Goal: Information Seeking & Learning: Learn about a topic

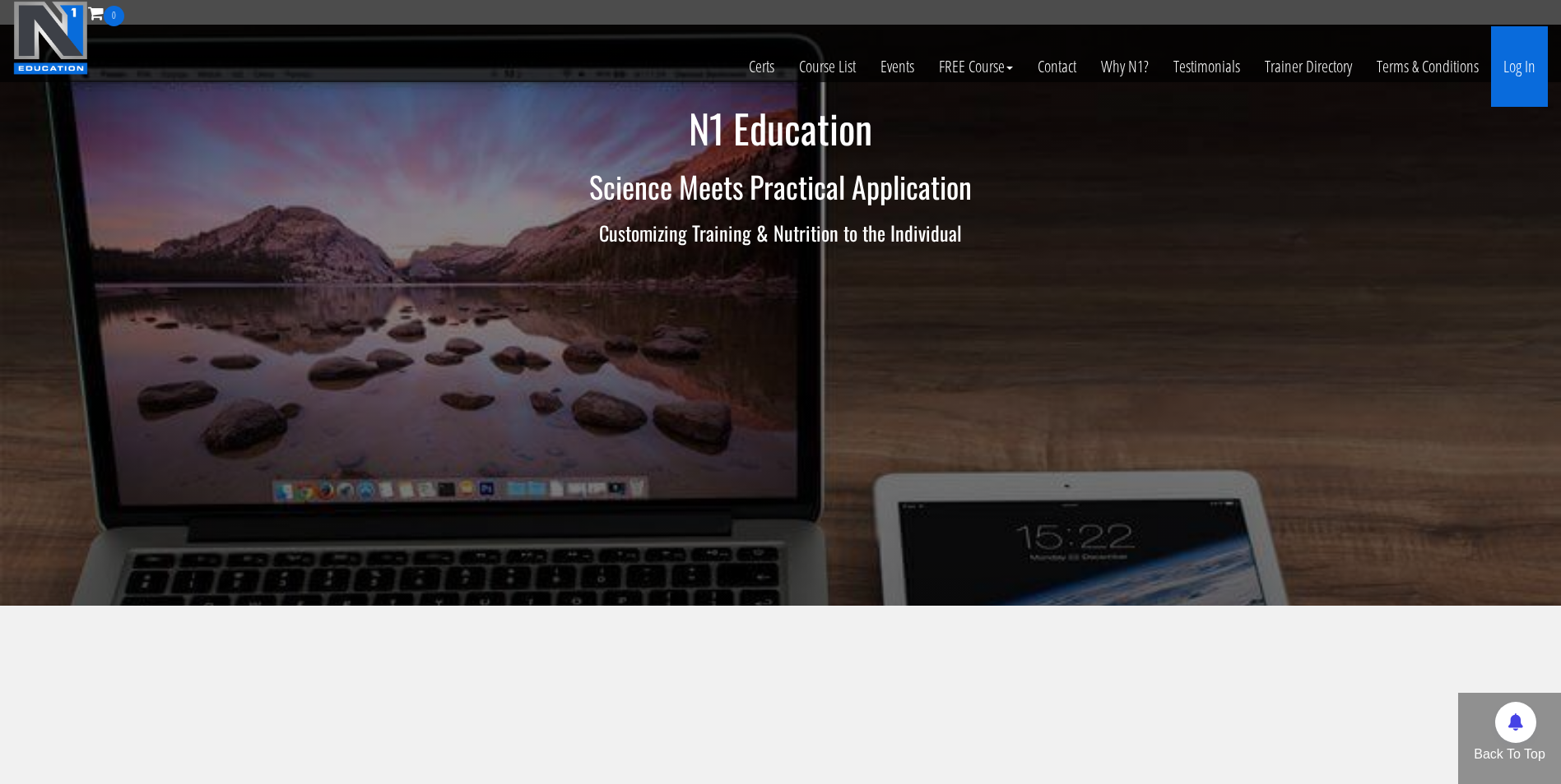
click at [1525, 67] on link "Log In" at bounding box center [1519, 66] width 56 height 80
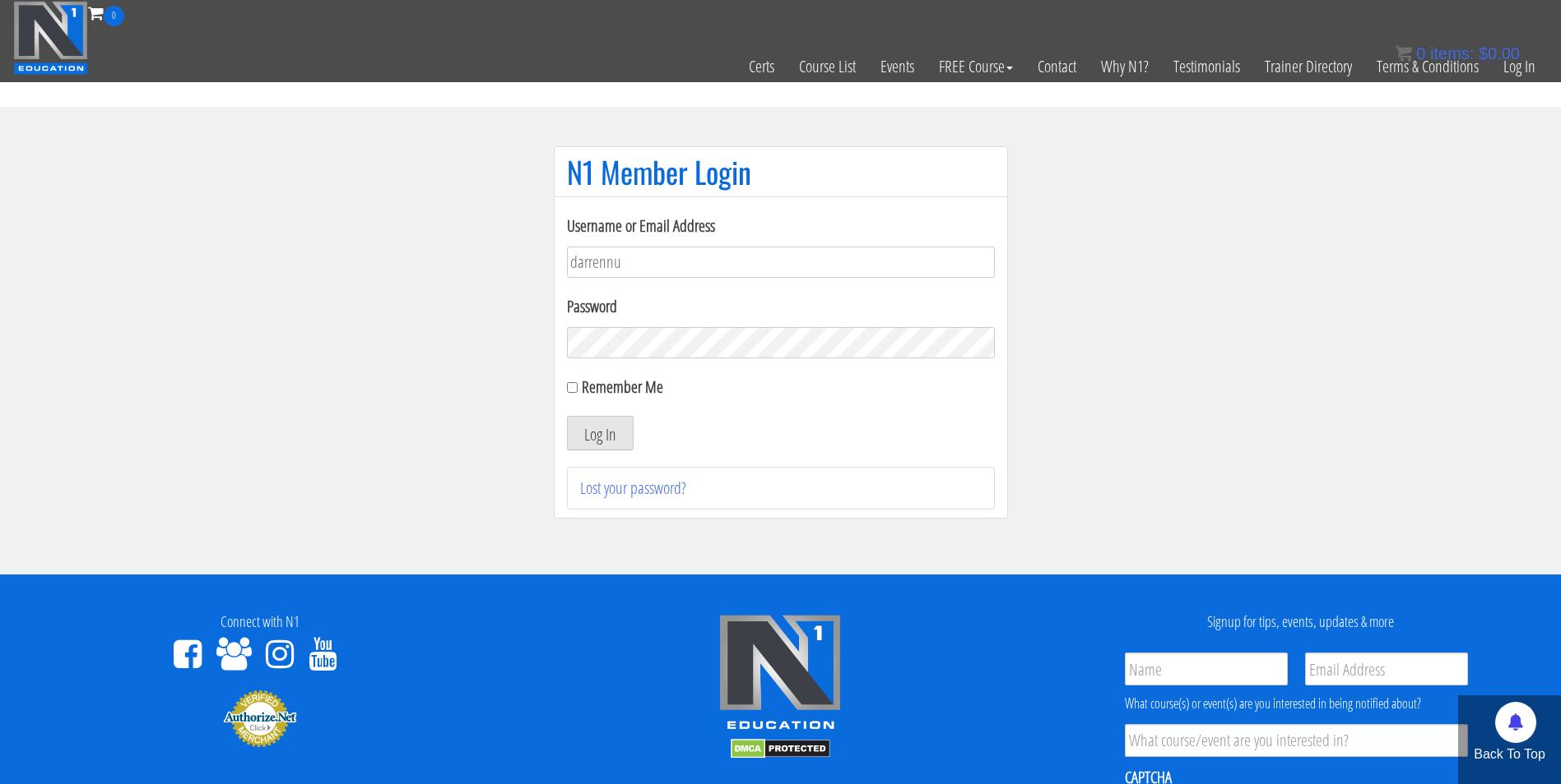
type input "darrennuzzo@gmail.com"
click at [567, 416] on button "Log In" at bounding box center [600, 433] width 67 height 34
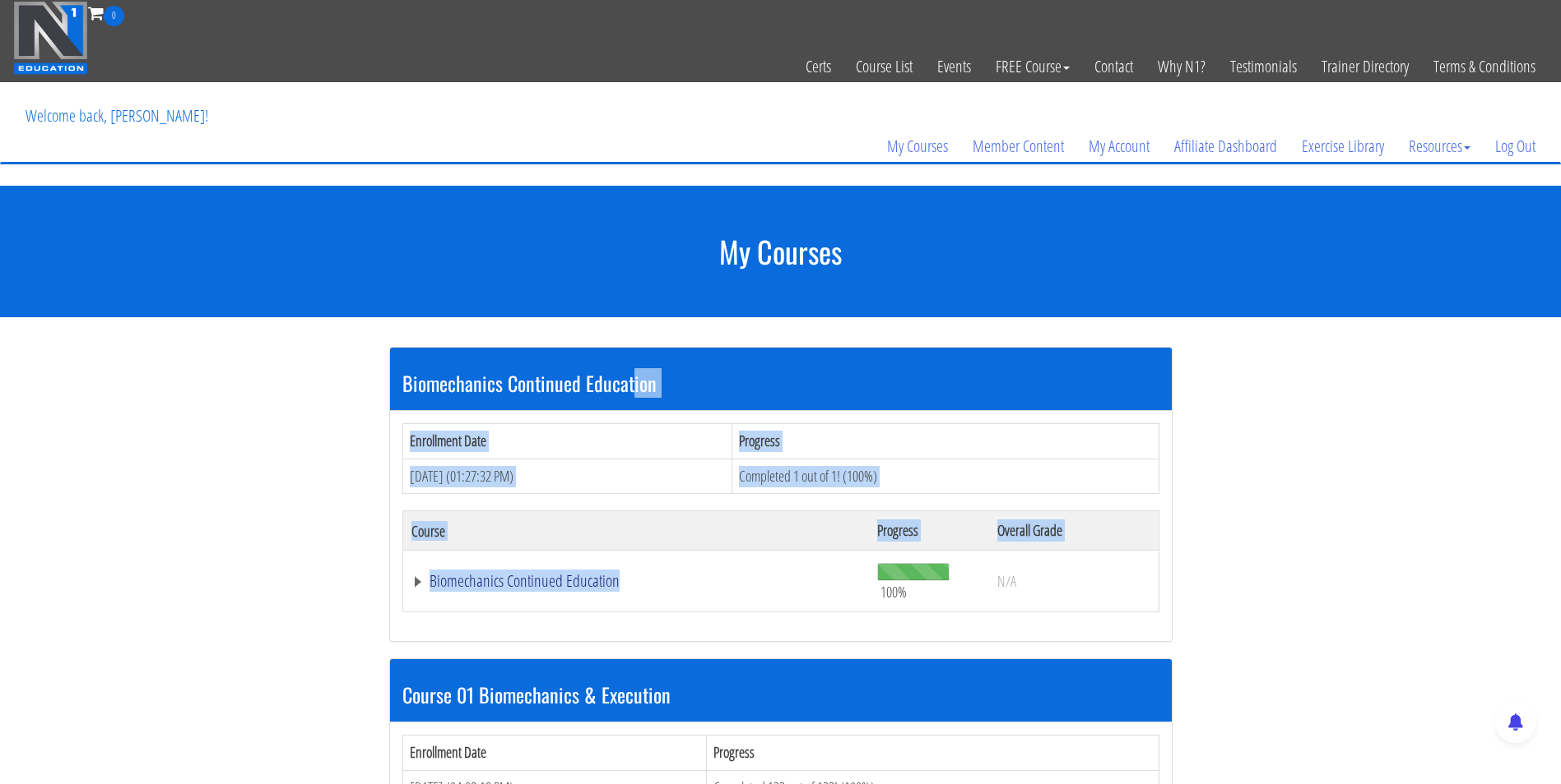
drag, startPoint x: 0, startPoint y: 0, endPoint x: 637, endPoint y: 585, distance: 864.9
click at [637, 585] on div "Biomechanics Continued Education Enrollment Date Progress Aug 06, 2025 (01:27:3…" at bounding box center [781, 494] width 784 height 295
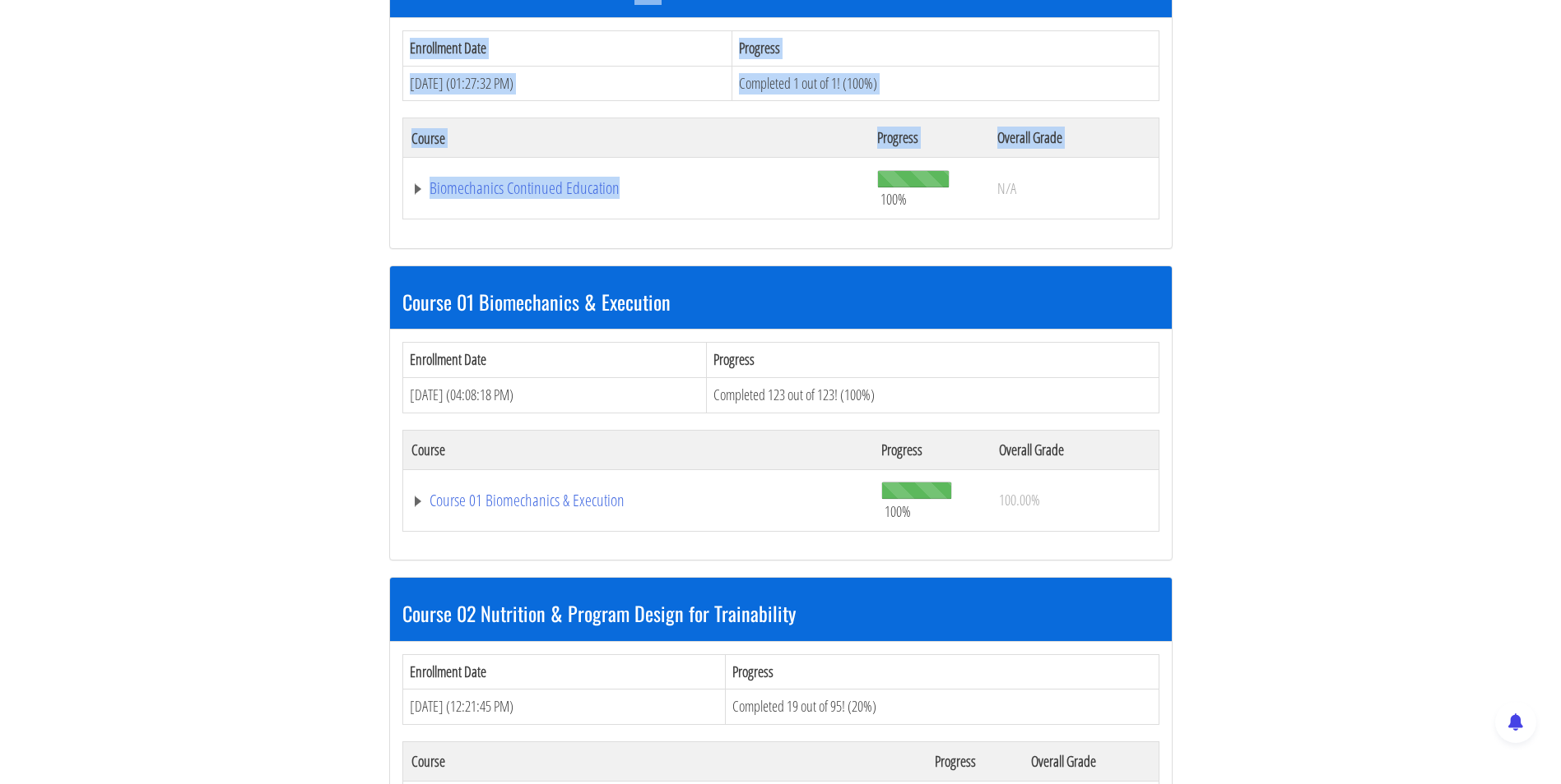
scroll to position [390, 0]
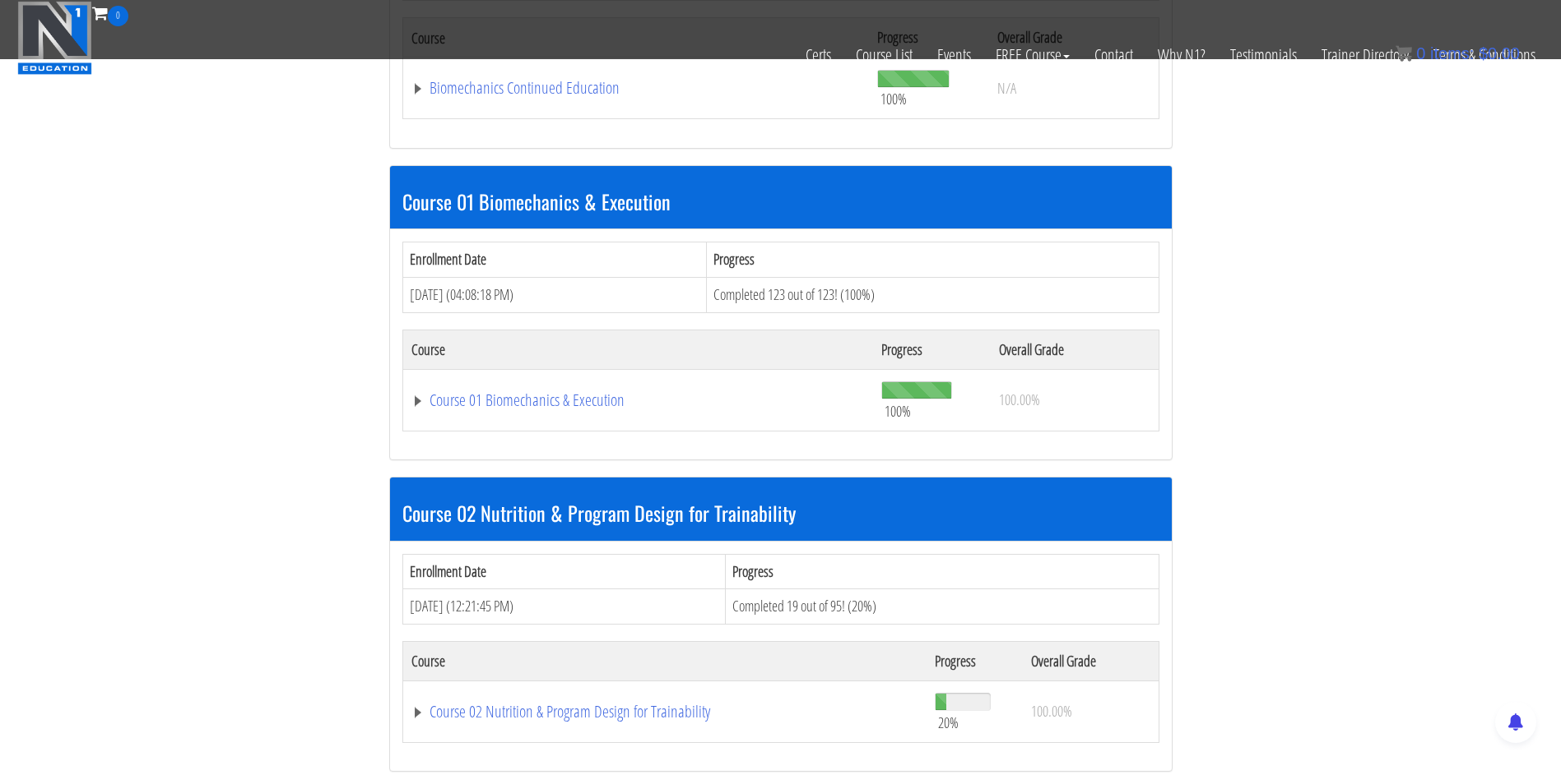
click at [372, 556] on div "Biomechanics Continued Education Enrollment Date Progress Aug 06, 2025 (01:27:3…" at bounding box center [781, 476] width 822 height 1306
click at [530, 705] on link "Course 02 Nutrition & Program Design for Trainability" at bounding box center [664, 712] width 507 height 17
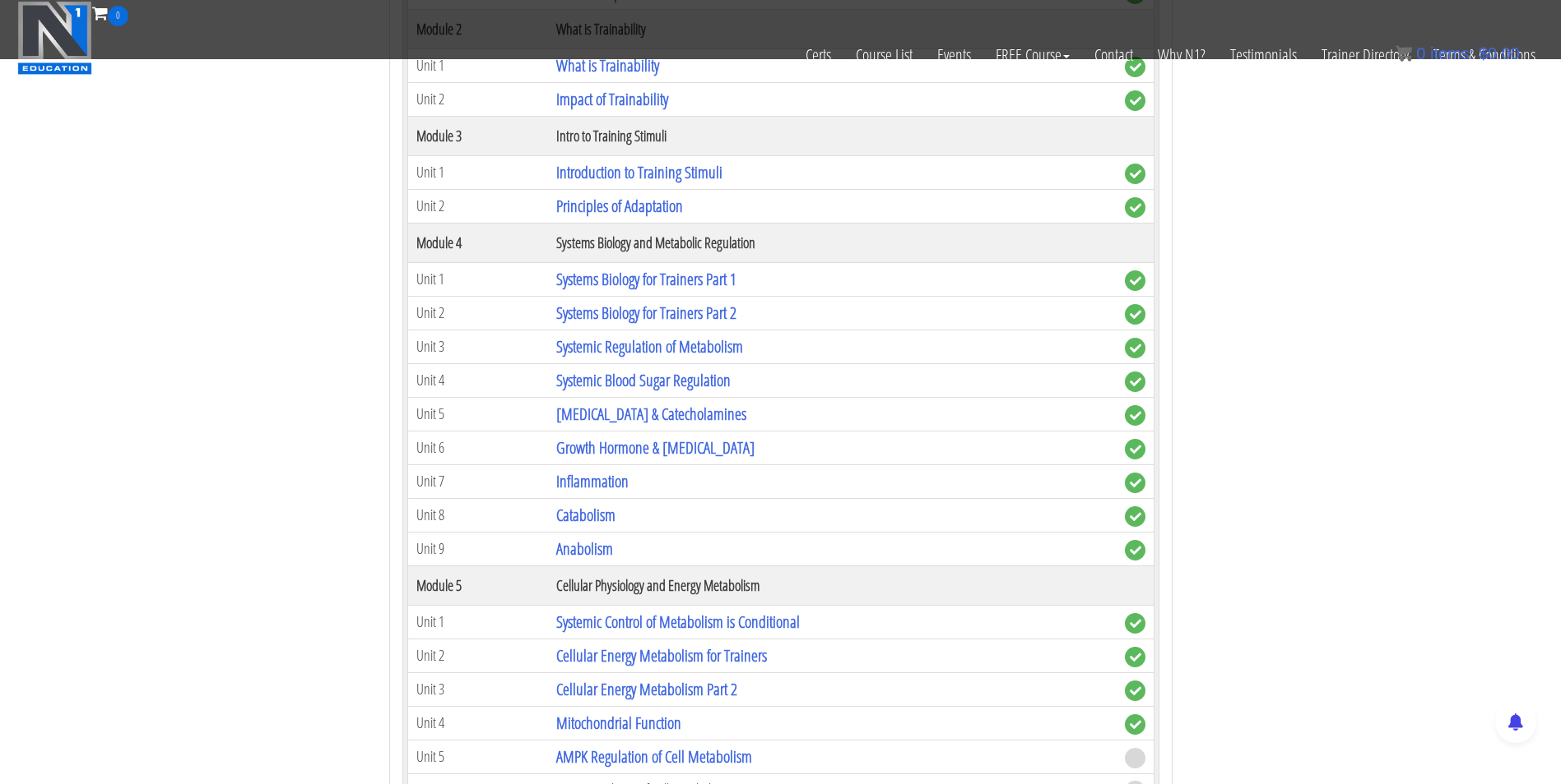
scroll to position [1537, 0]
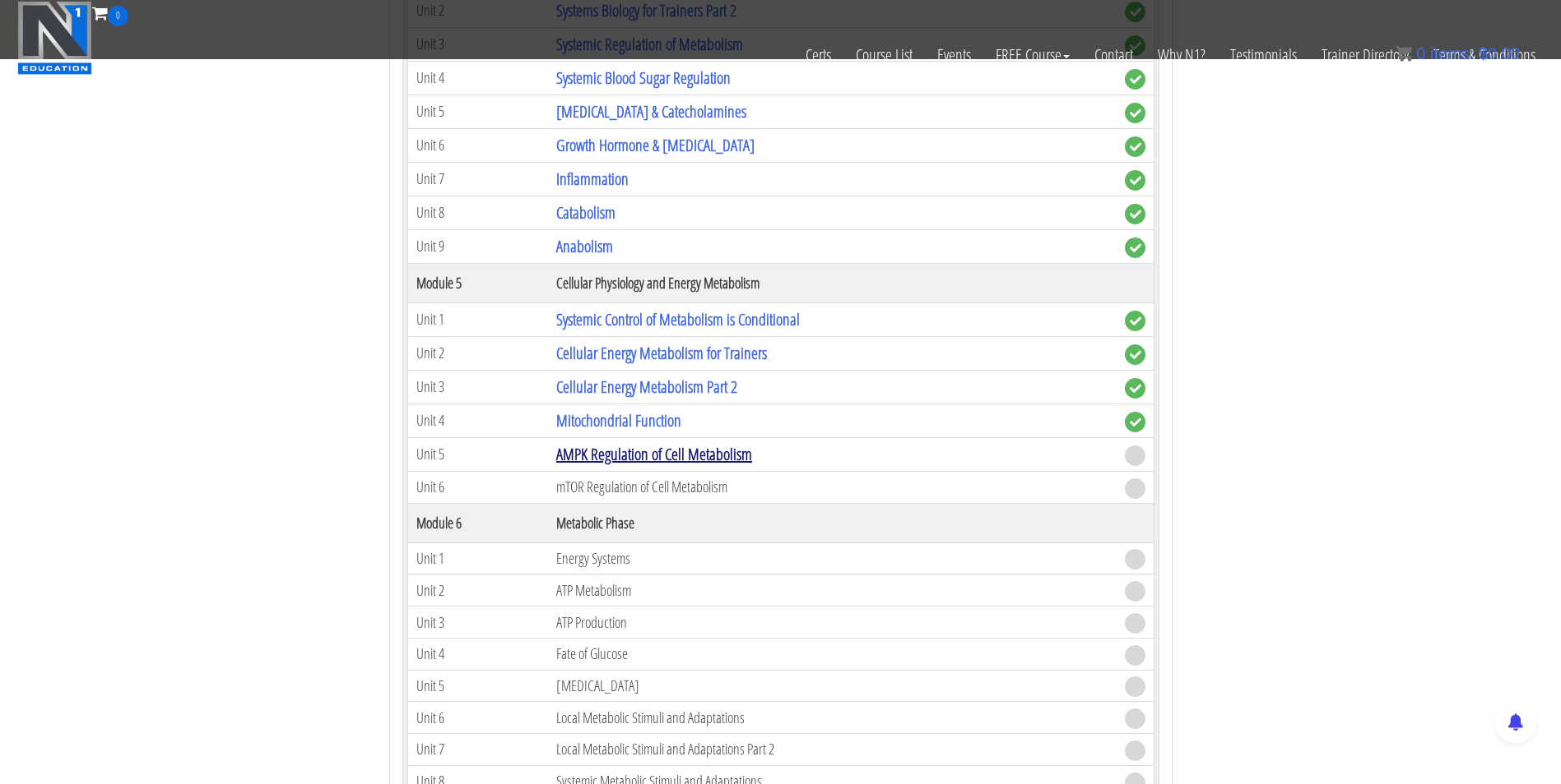
click at [577, 450] on link "AMPK Regulation of Cell Metabolism" at bounding box center [654, 454] width 196 height 22
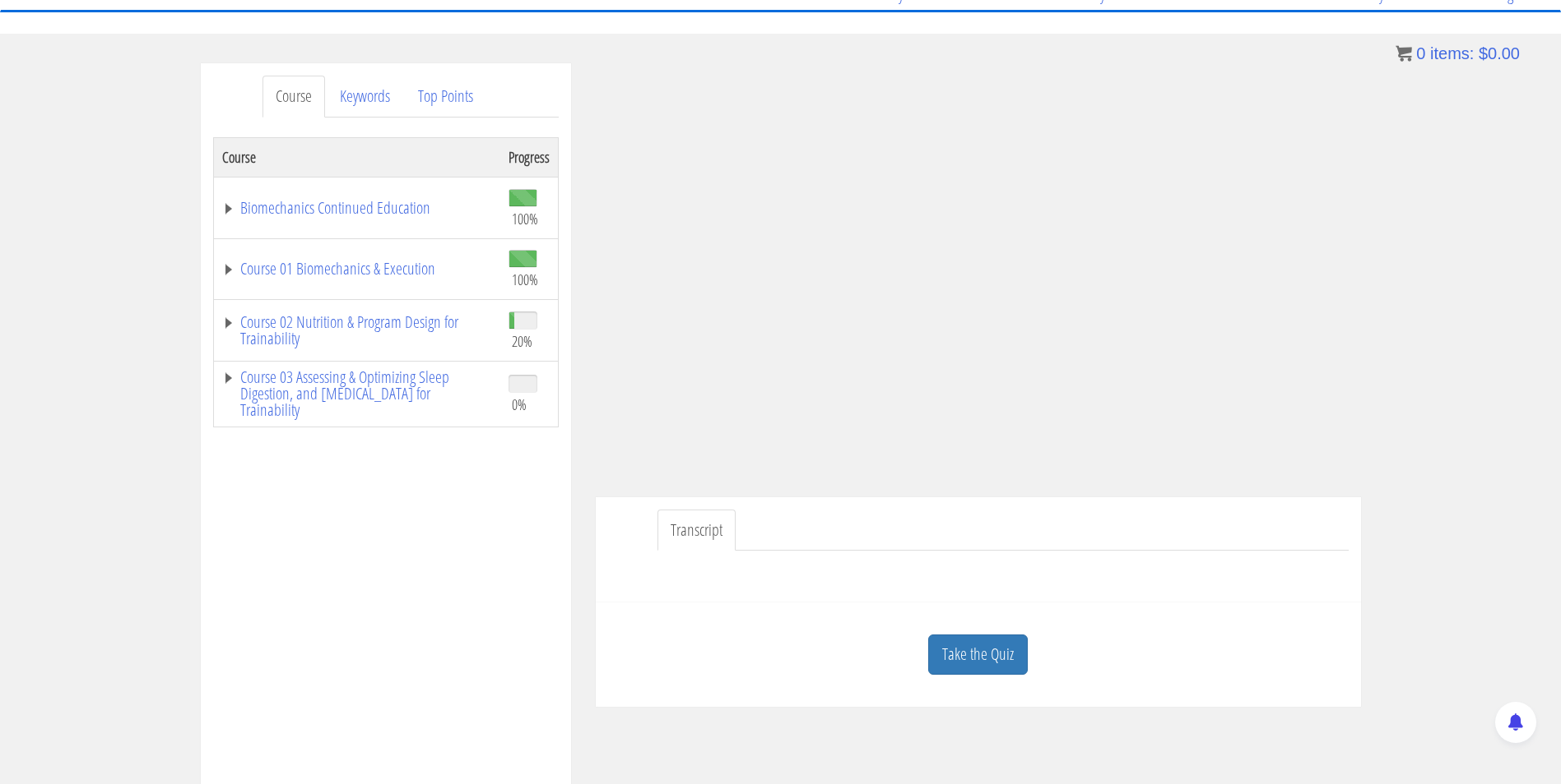
scroll to position [152, 0]
click at [985, 656] on link "Take the Quiz" at bounding box center [978, 656] width 100 height 41
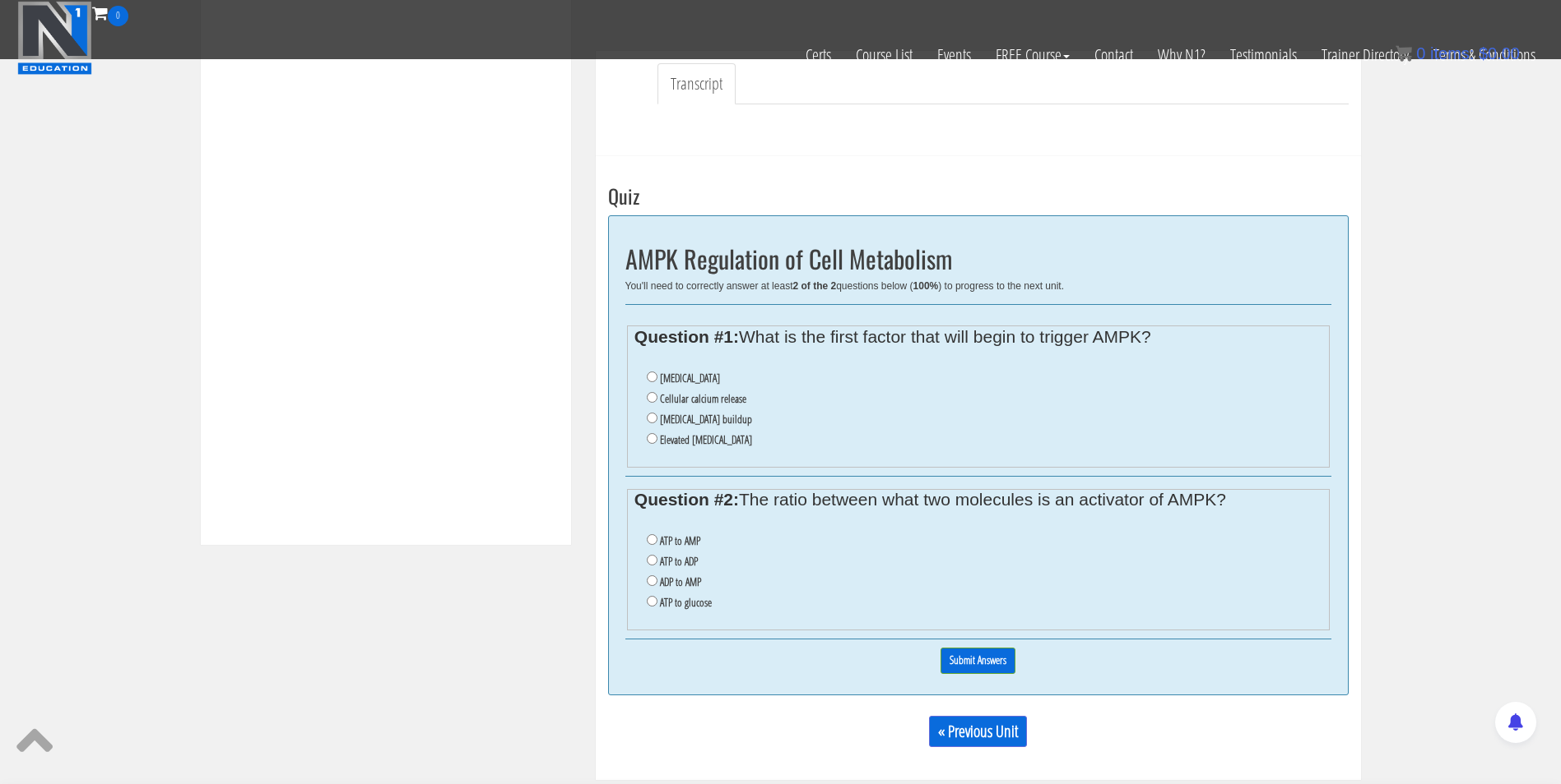
scroll to position [494, 0]
drag, startPoint x: 887, startPoint y: 352, endPoint x: 777, endPoint y: 355, distance: 110.0
click at [777, 355] on fieldset "Question #1: What is the first factor that will begin to trigger AMPK? High blo…" at bounding box center [978, 397] width 702 height 142
click at [653, 399] on input "Cellular calcium release" at bounding box center [652, 399] width 11 height 11
radio input "true"
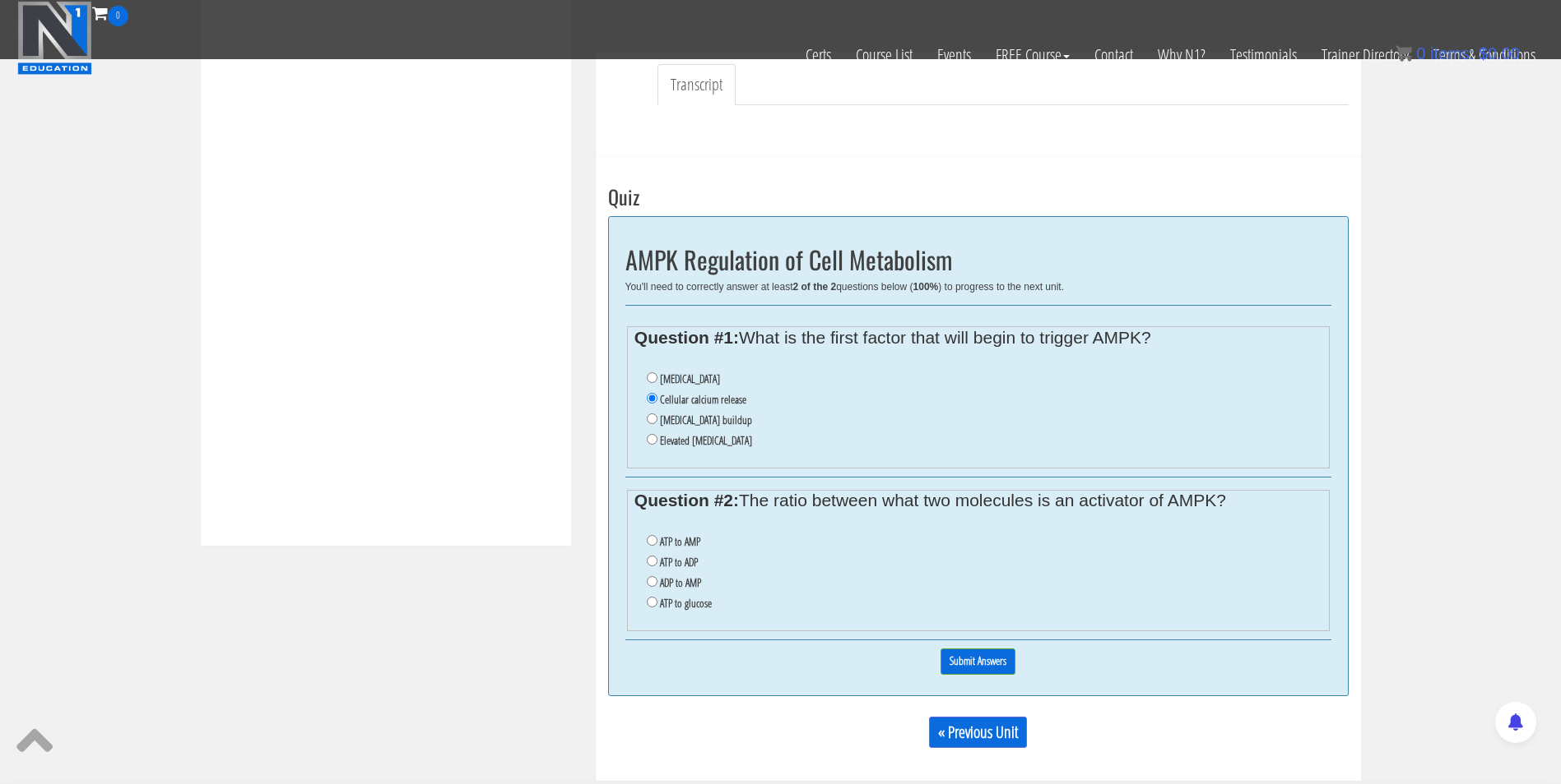
click at [679, 546] on label "ATP to AMP" at bounding box center [680, 541] width 41 height 13
click at [657, 546] on input "ATP to AMP" at bounding box center [652, 541] width 11 height 11
radio input "true"
click at [684, 562] on label "ATP to ADP" at bounding box center [679, 562] width 38 height 13
click at [657, 562] on input "ATP to ADP" at bounding box center [652, 561] width 11 height 11
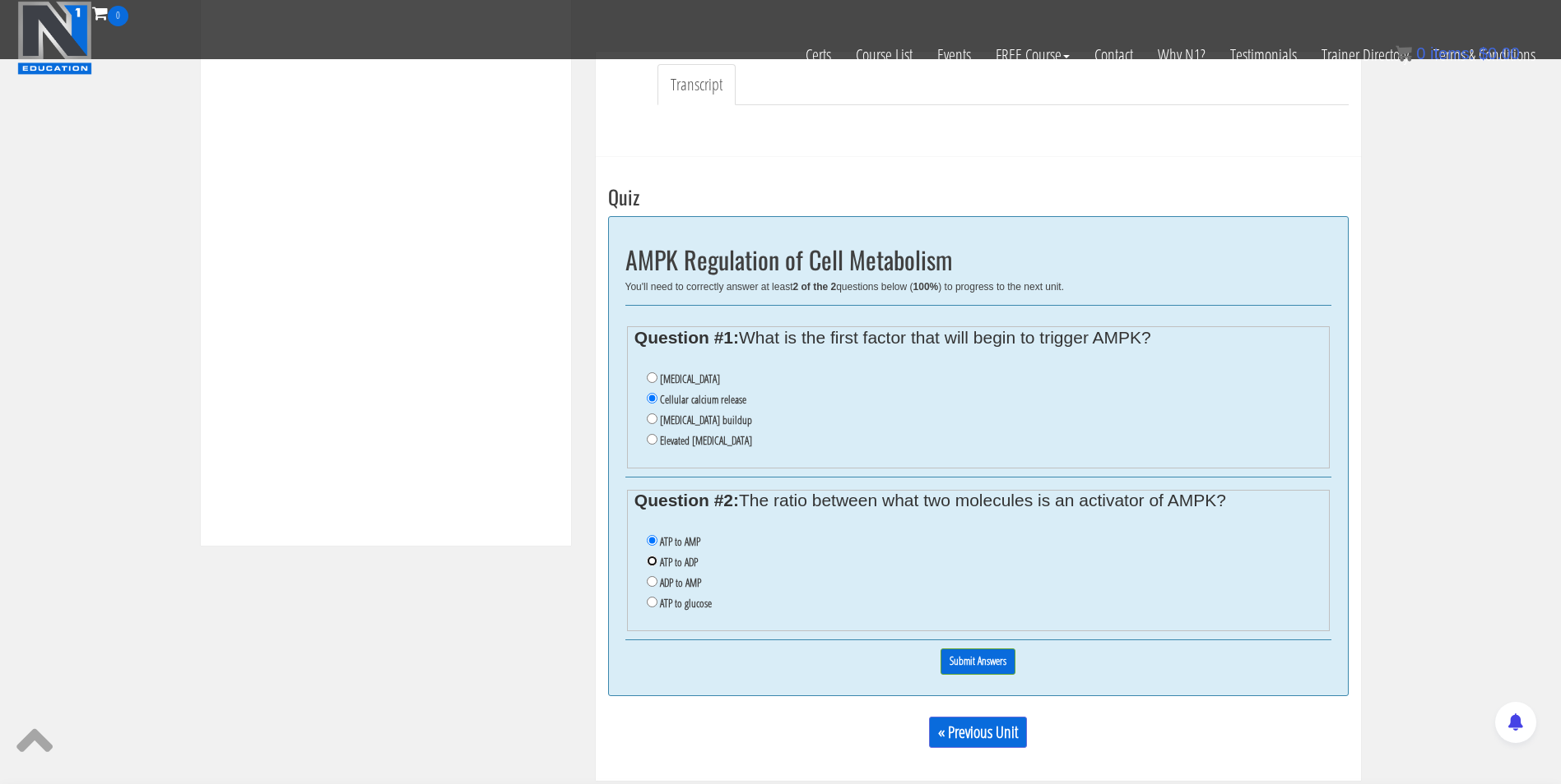
radio input "true"
click at [672, 544] on label "ATP to AMP" at bounding box center [680, 541] width 41 height 13
click at [657, 544] on input "ATP to AMP" at bounding box center [652, 541] width 11 height 11
radio input "true"
click at [973, 661] on input "Submit Answers" at bounding box center [978, 661] width 75 height 26
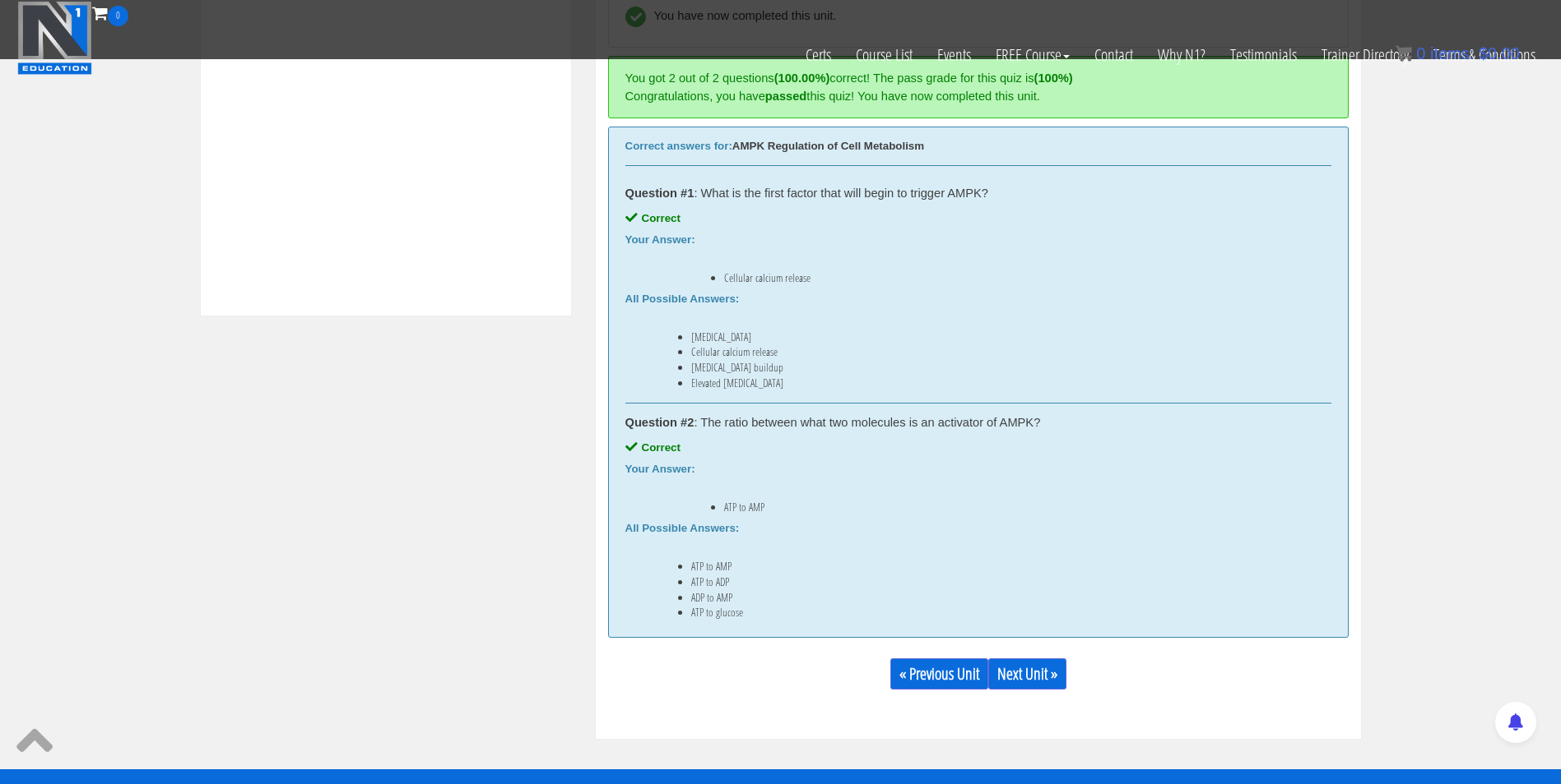
scroll to position [723, 0]
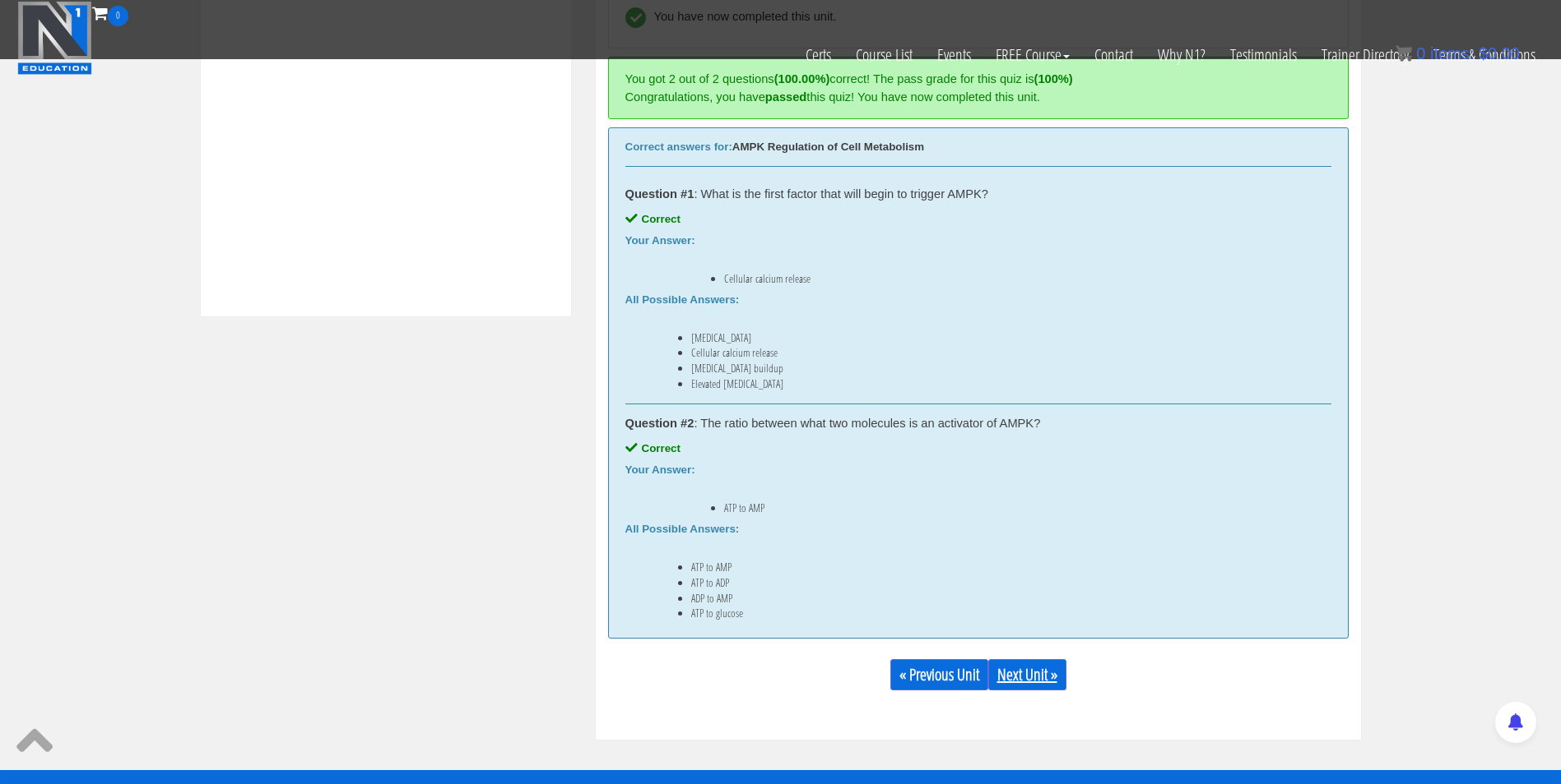
click at [1026, 667] on link "Next Unit »" at bounding box center [1027, 675] width 79 height 31
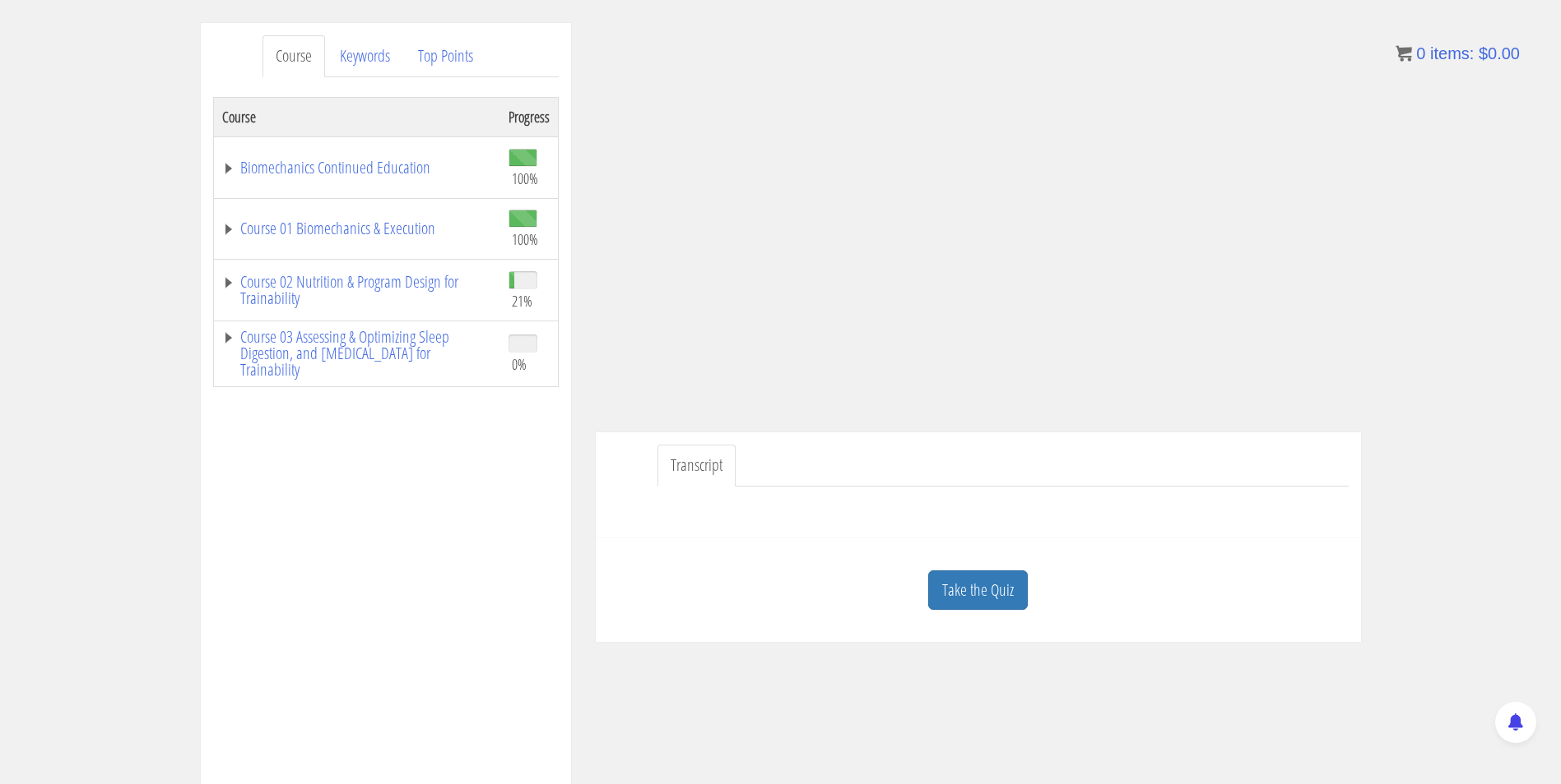
scroll to position [193, 0]
click at [1008, 594] on link "Take the Quiz" at bounding box center [978, 590] width 100 height 41
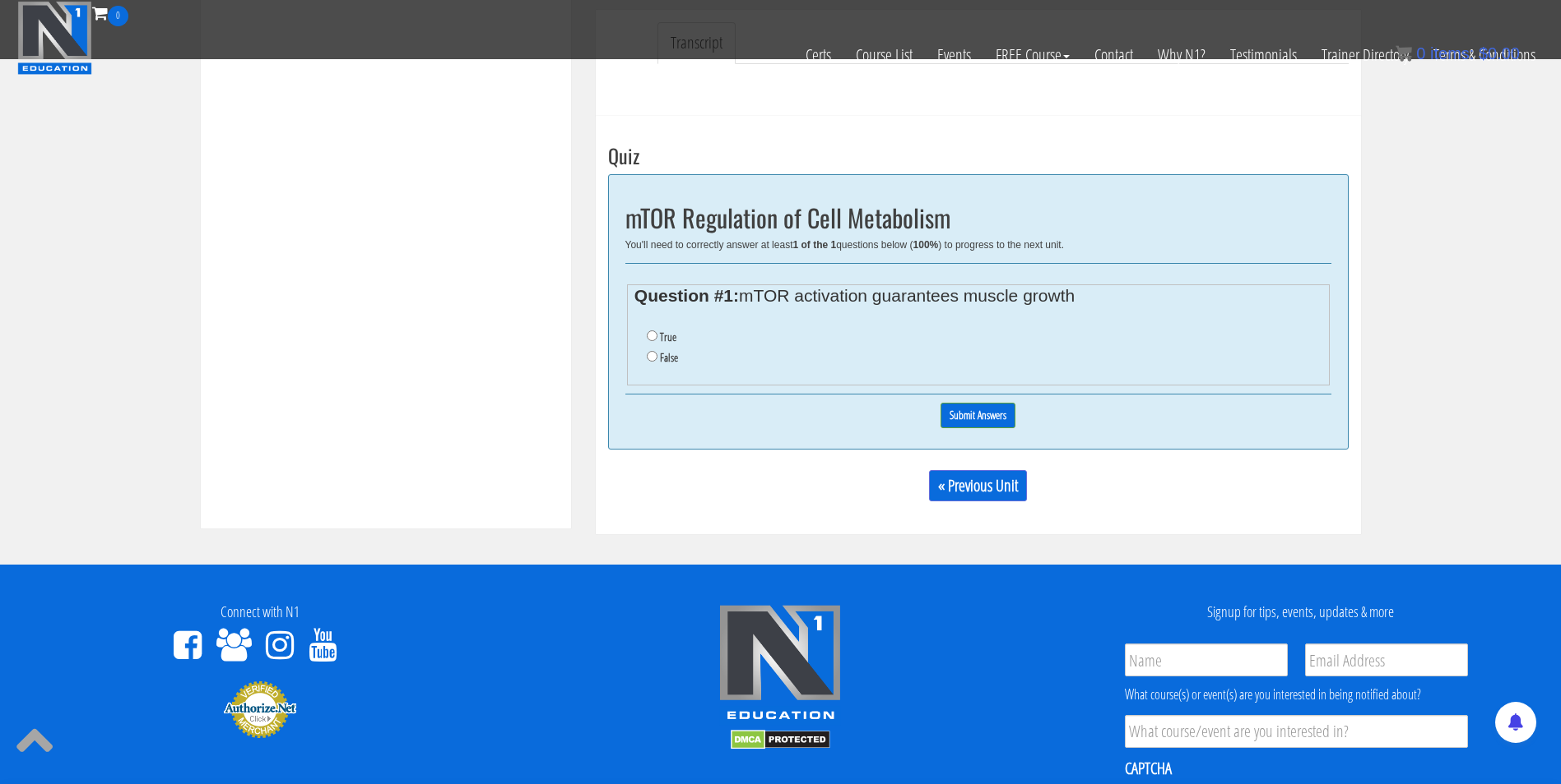
scroll to position [520, 0]
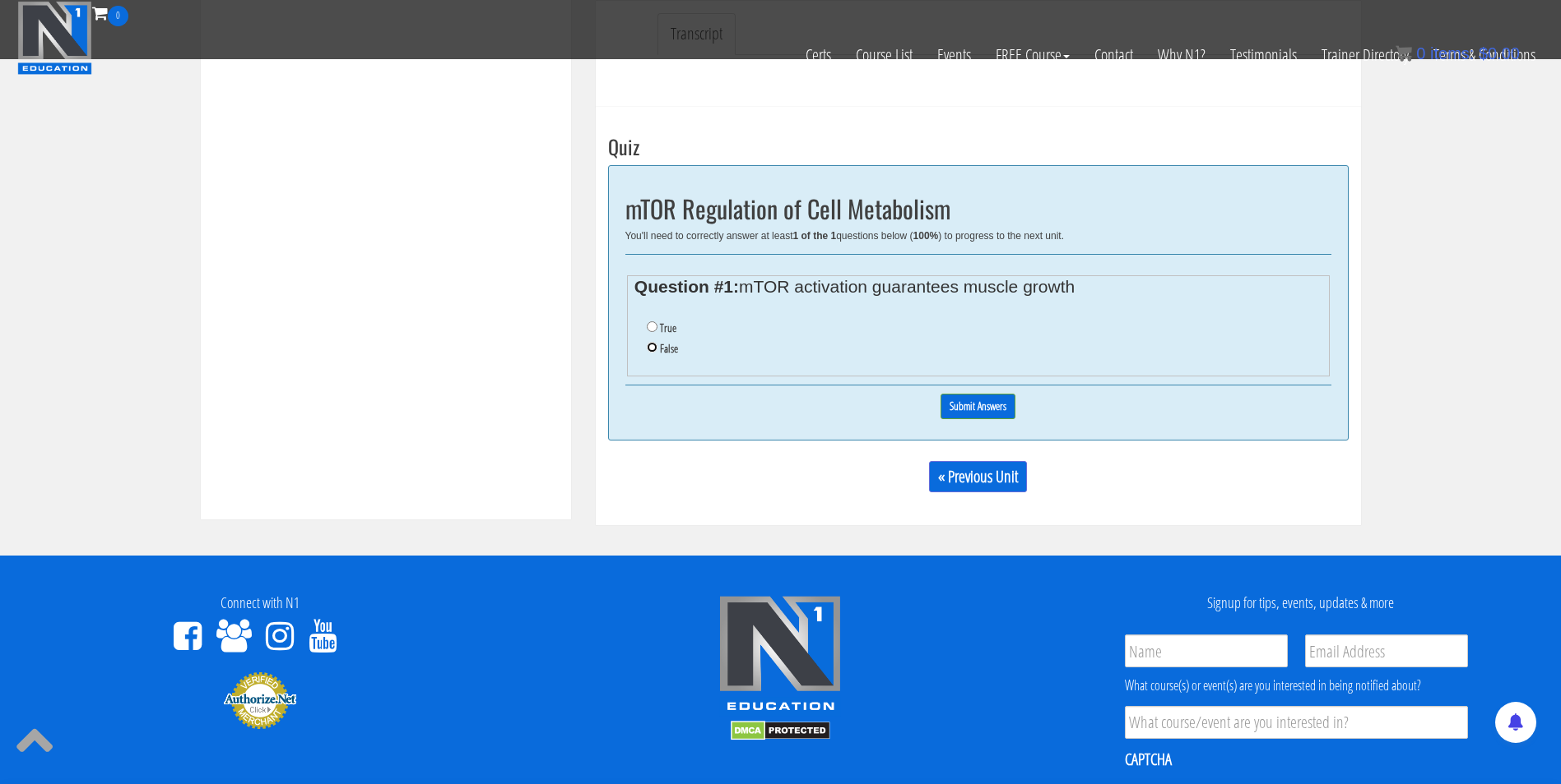
click at [651, 343] on input "False" at bounding box center [652, 347] width 11 height 11
radio input "true"
click at [949, 407] on input "Submit Answers" at bounding box center [978, 407] width 75 height 26
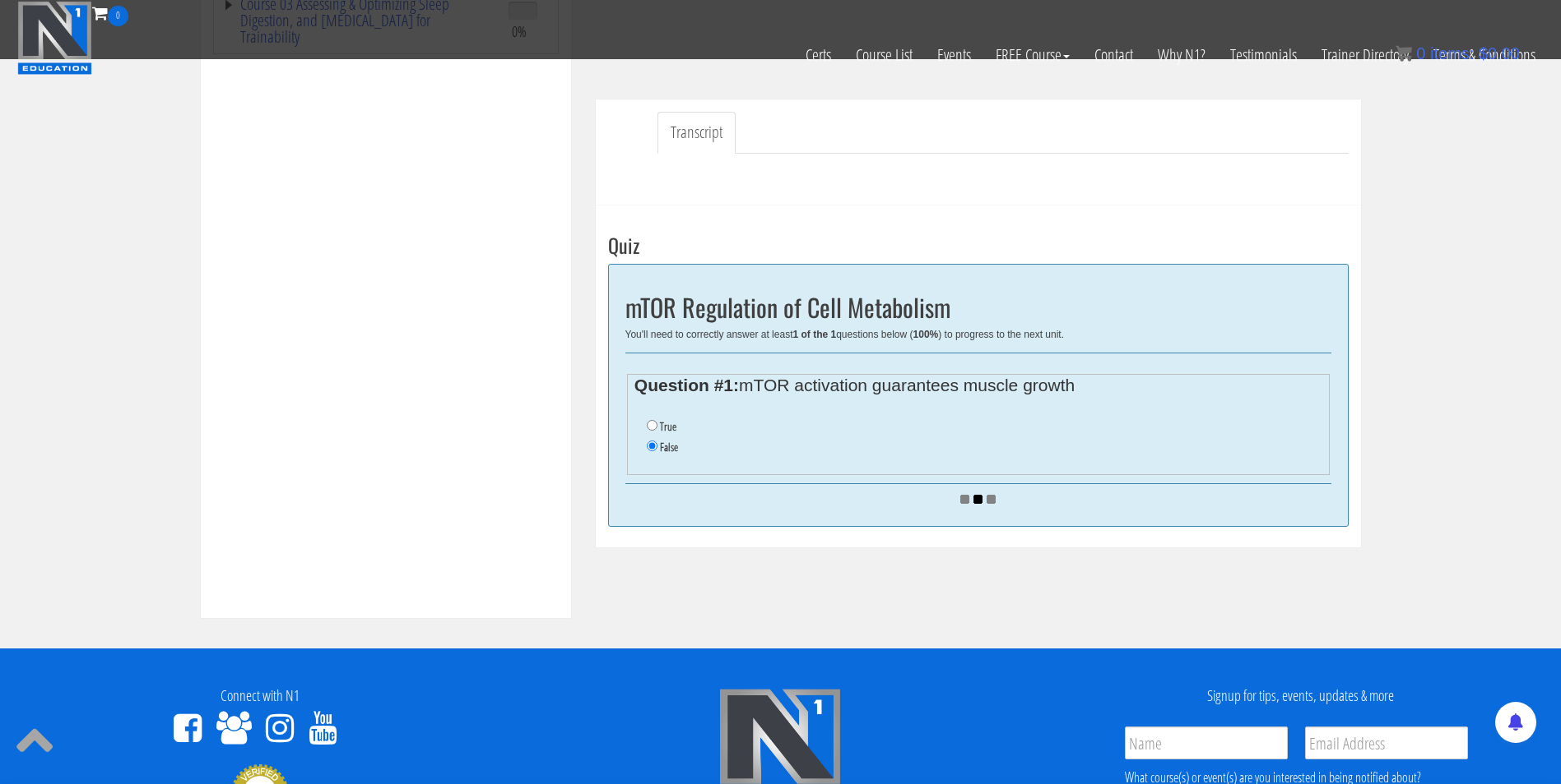
scroll to position [421, 0]
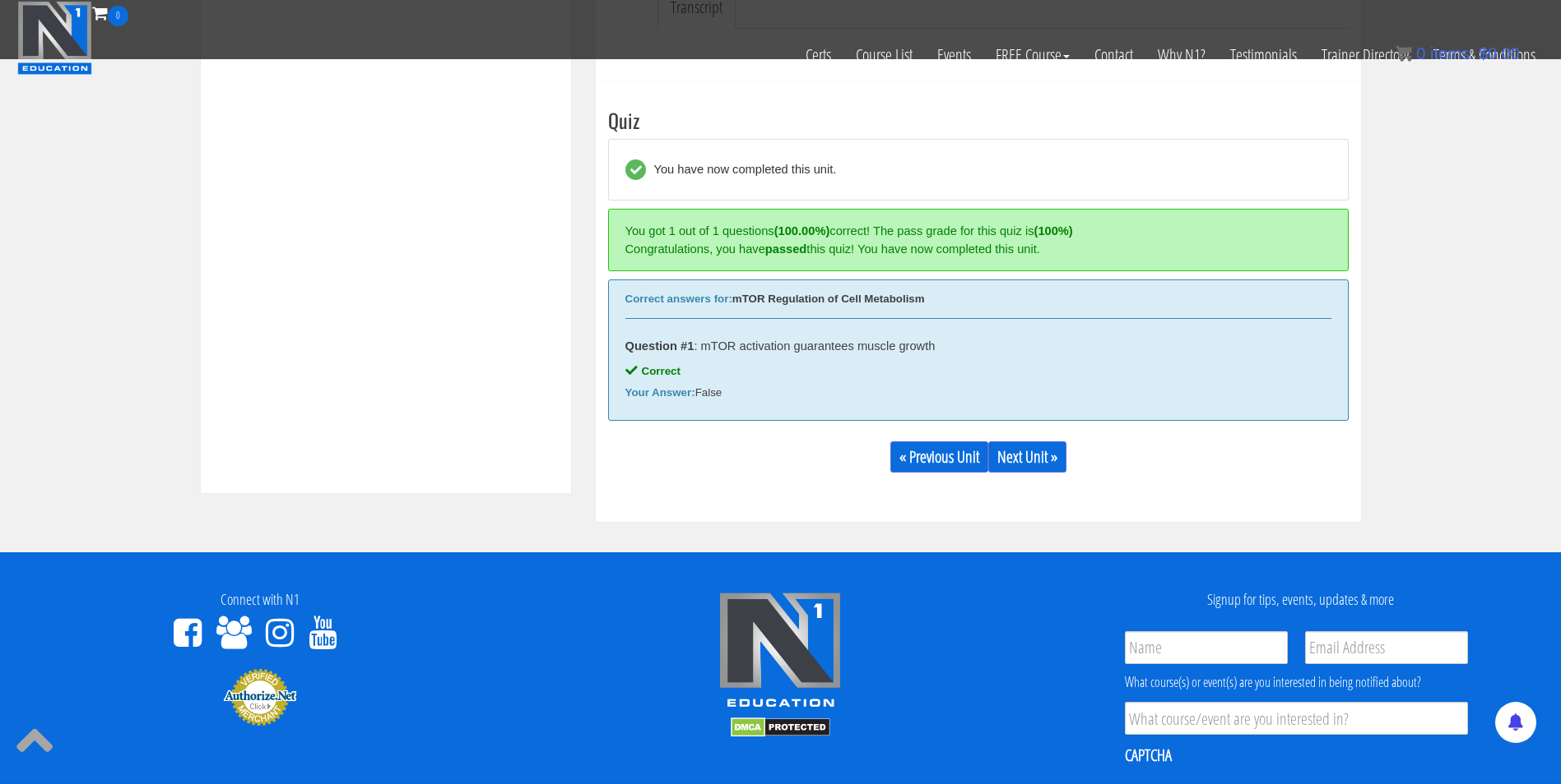
scroll to position [603, 0]
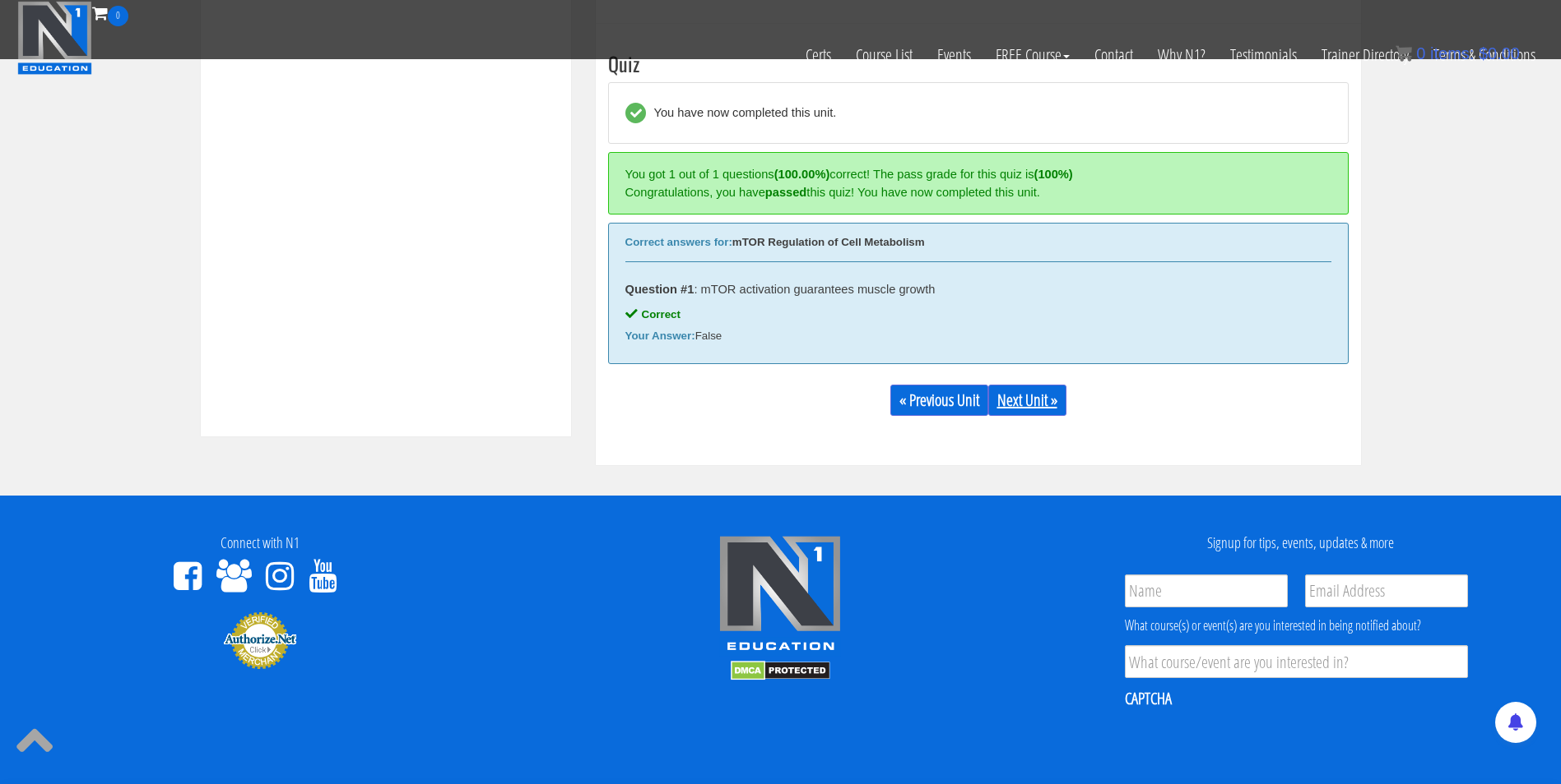
click at [1037, 399] on link "Next Unit »" at bounding box center [1027, 399] width 79 height 31
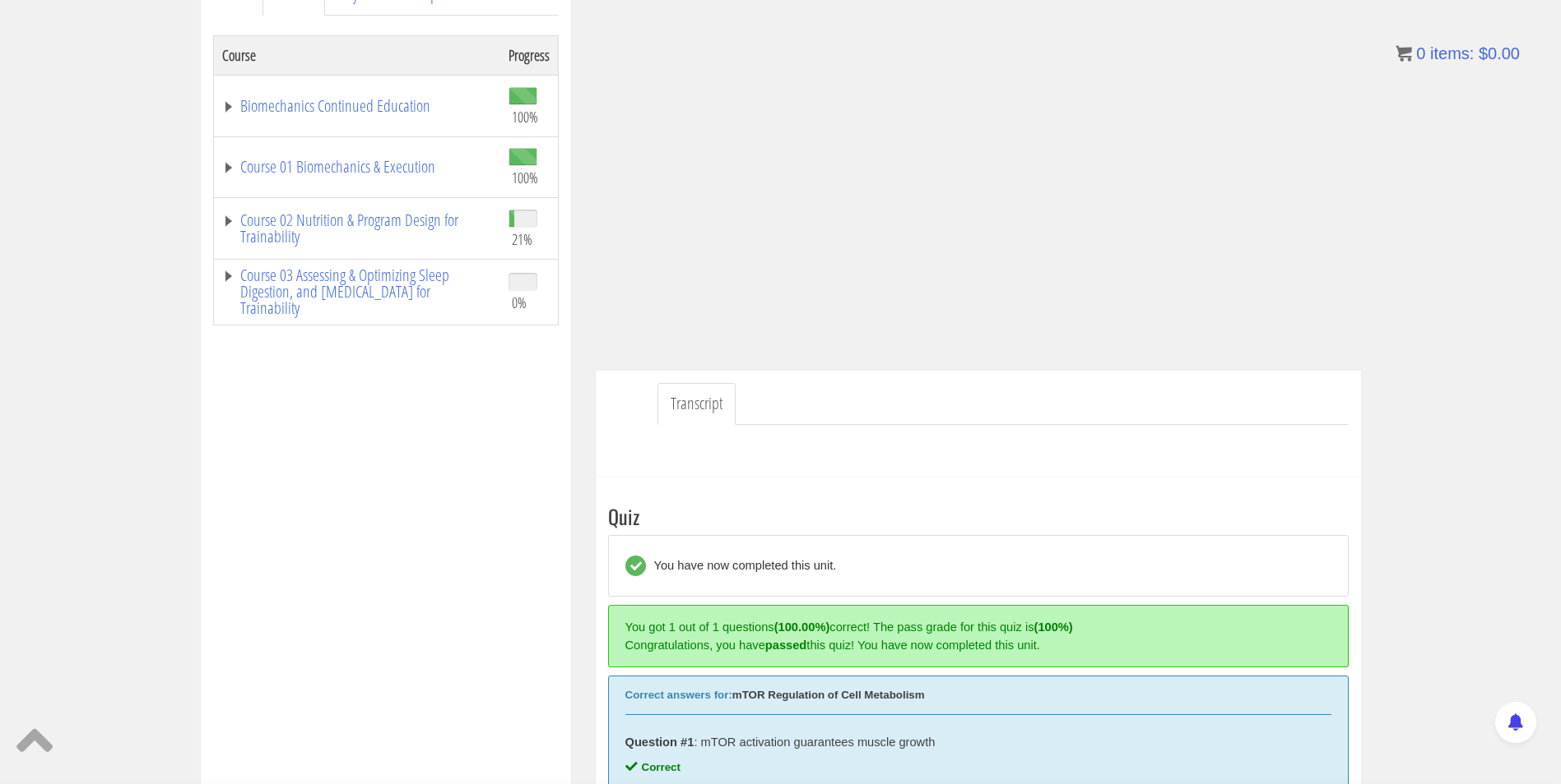
scroll to position [253, 0]
